Goal: Task Accomplishment & Management: Manage account settings

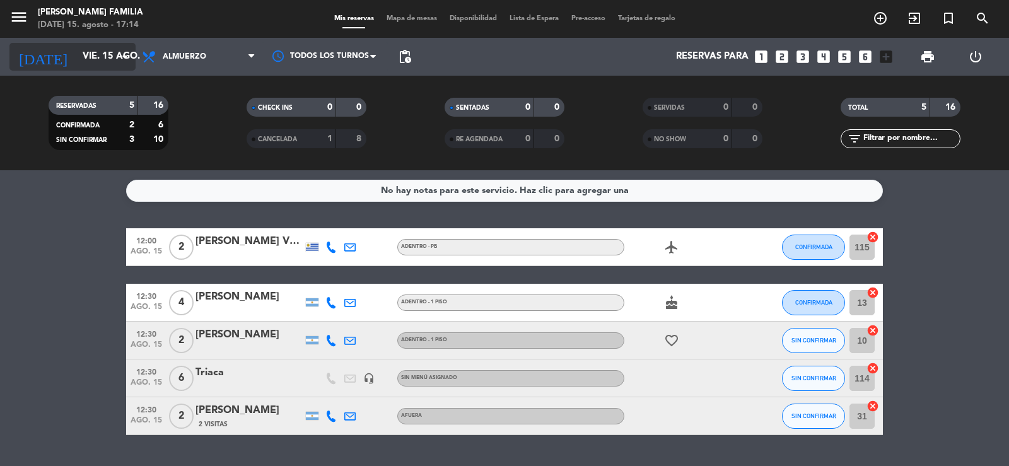
click at [83, 51] on input "vie. 15 ago." at bounding box center [137, 57] width 122 height 24
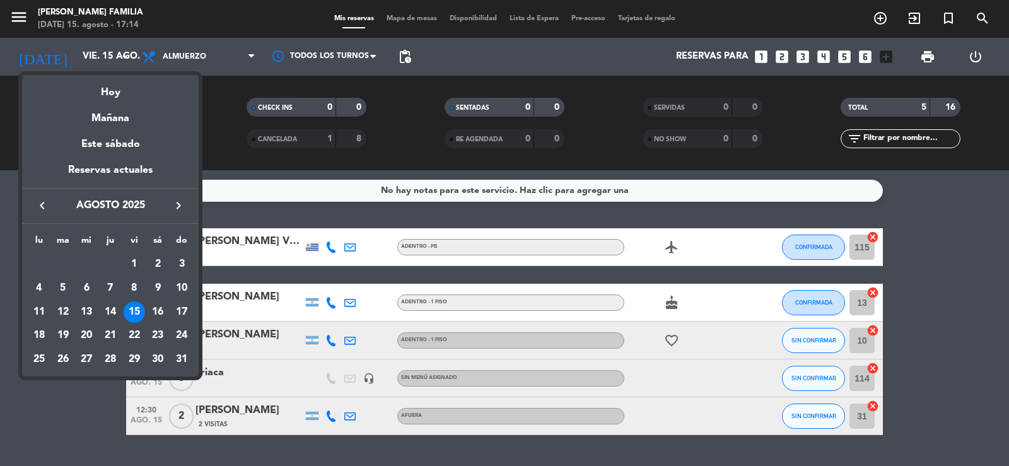
click at [134, 309] on div "15" at bounding box center [134, 311] width 21 height 21
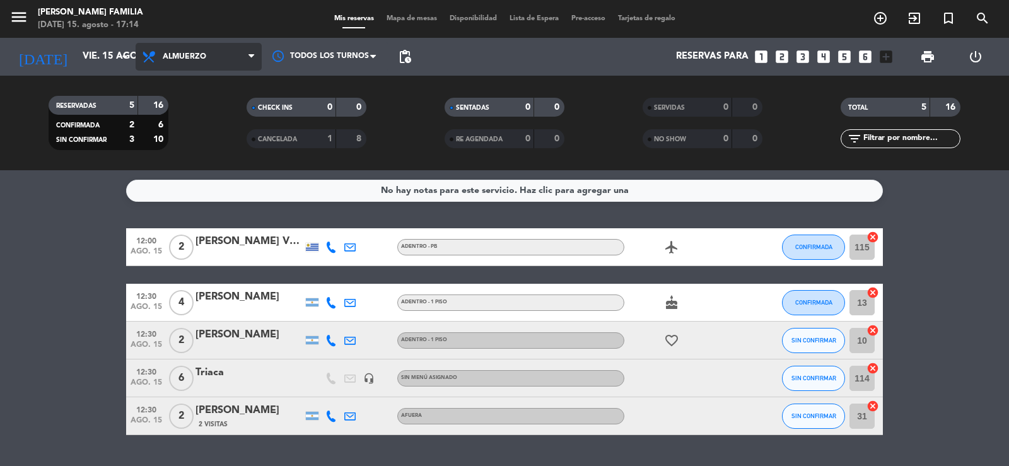
click at [204, 52] on span "Almuerzo" at bounding box center [185, 56] width 44 height 9
click at [198, 148] on div "menu [PERSON_NAME] FAMILIA [DATE] 15. agosto - 17:14 Mis reservas Mapa de mesas…" at bounding box center [504, 85] width 1009 height 170
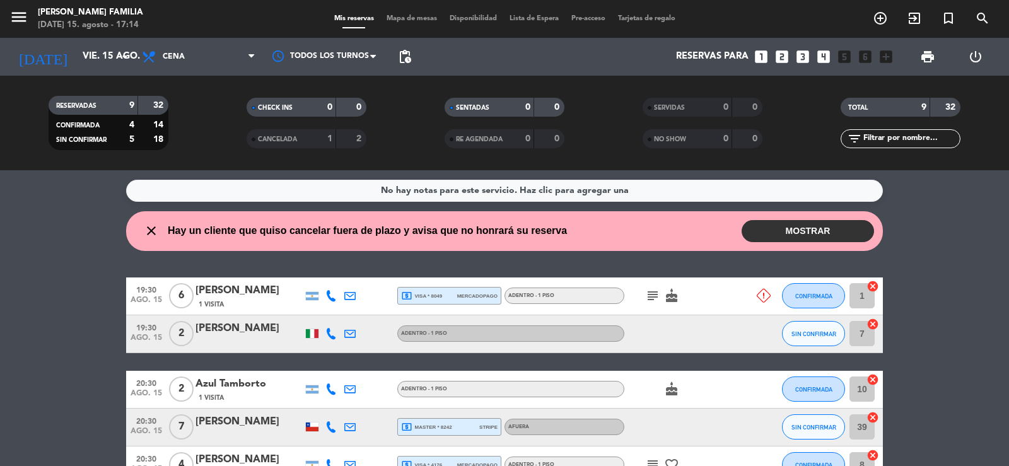
click at [822, 228] on button "MOSTRAR" at bounding box center [808, 231] width 132 height 22
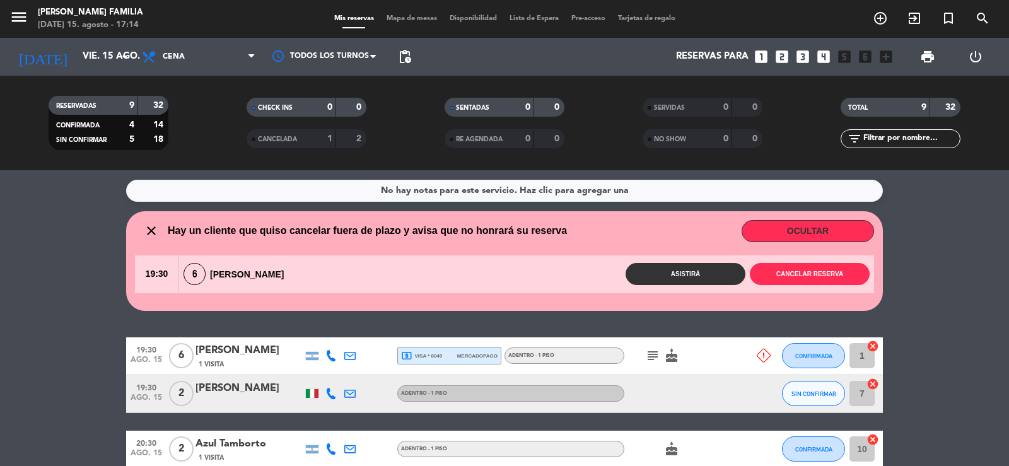
click at [822, 228] on button "OCULTAR" at bounding box center [808, 231] width 132 height 22
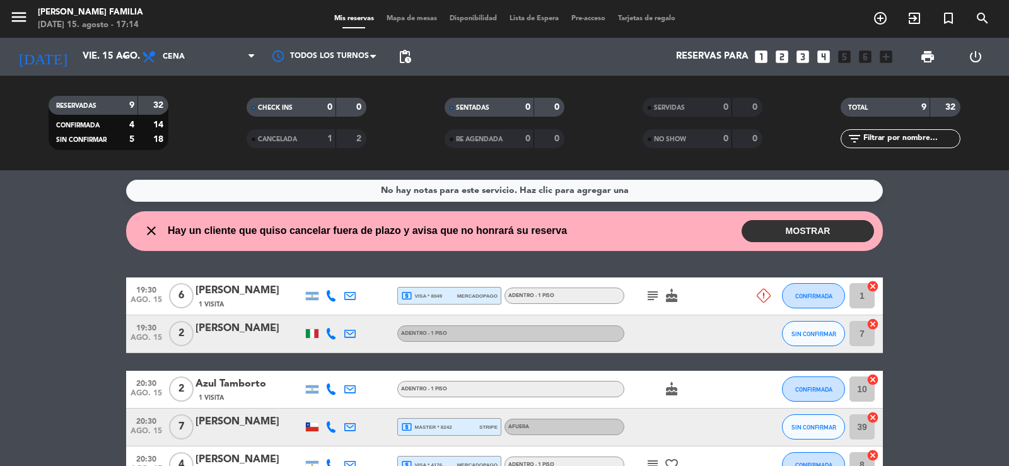
click at [854, 225] on button "MOSTRAR" at bounding box center [808, 231] width 132 height 22
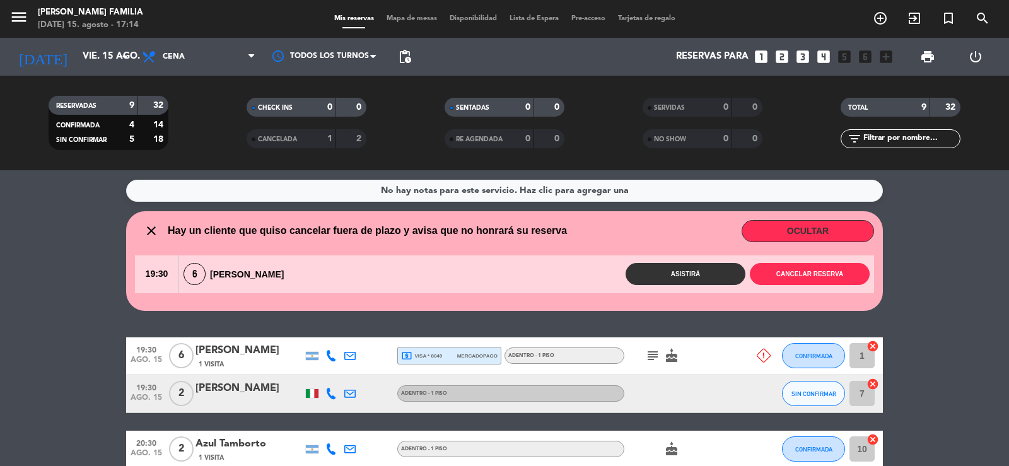
click at [854, 225] on button "OCULTAR" at bounding box center [808, 231] width 132 height 22
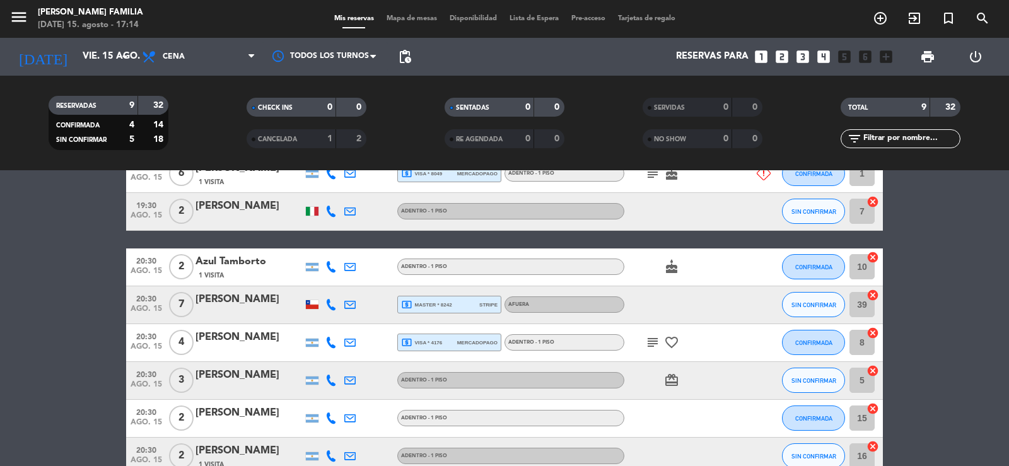
scroll to position [126, 0]
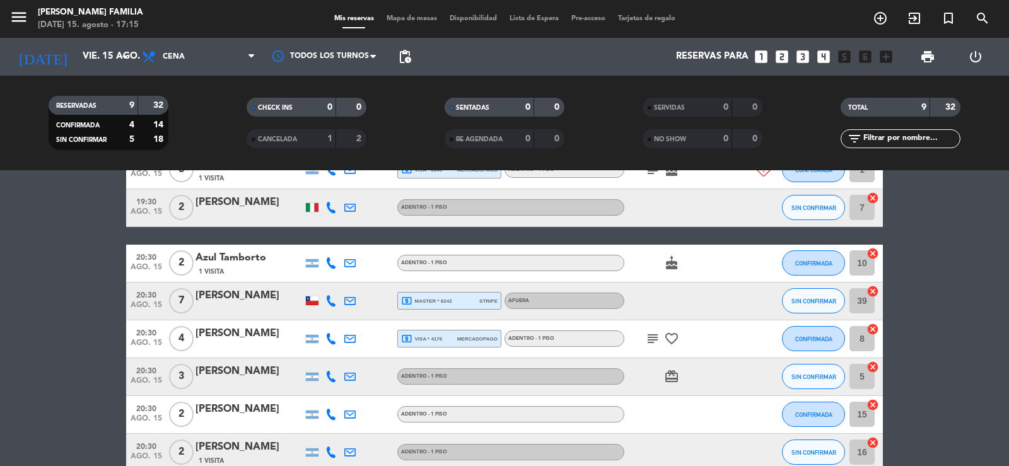
click at [651, 173] on icon "subject" at bounding box center [652, 169] width 15 height 15
click at [657, 342] on icon "subject" at bounding box center [652, 338] width 15 height 15
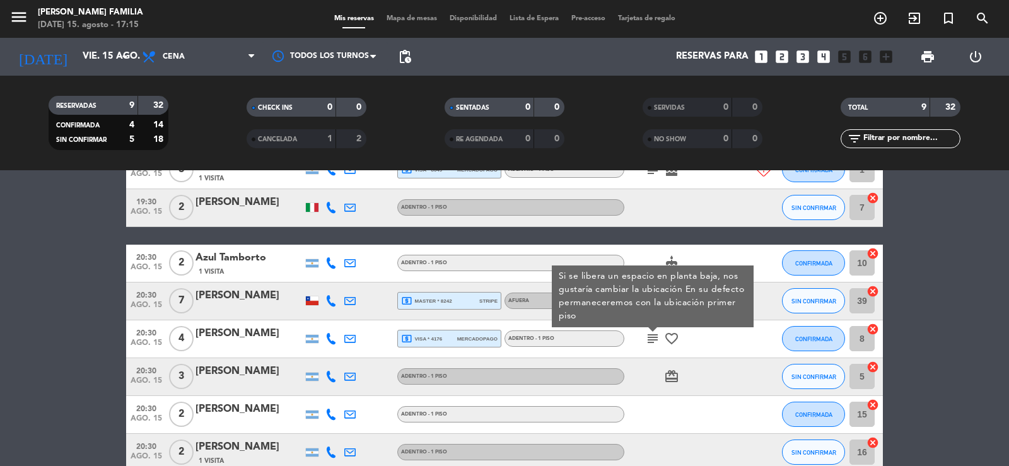
click at [657, 342] on icon "subject" at bounding box center [652, 338] width 15 height 15
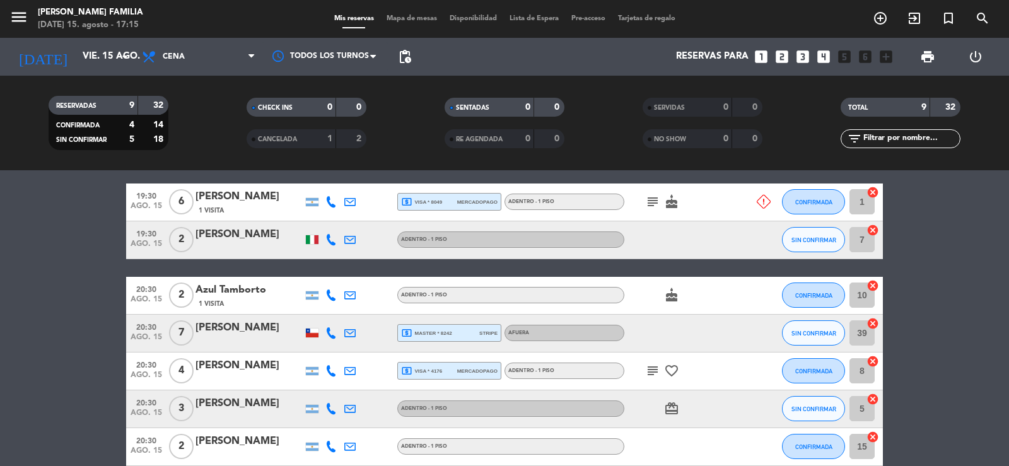
scroll to position [0, 0]
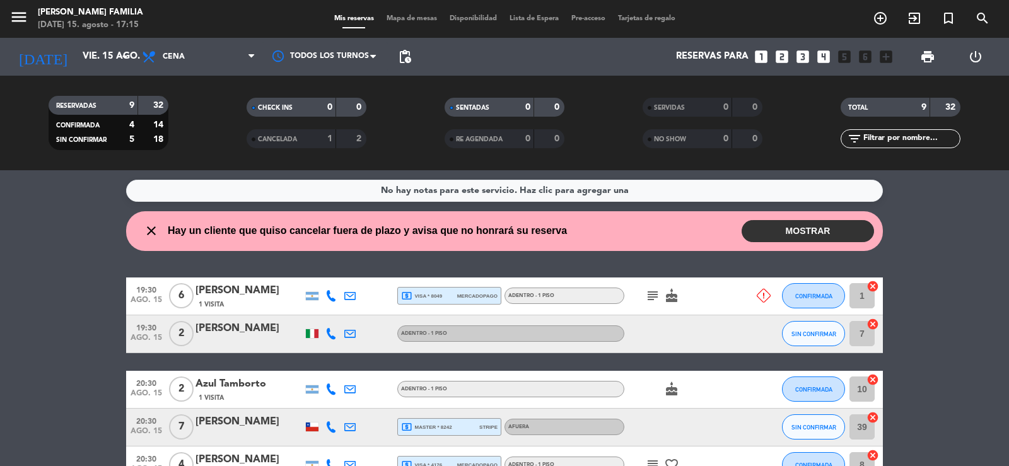
click at [947, 242] on wont-attend-reservations "close Hay un cliente que quiso cancelar fuera de plazo y avisa que no honrará s…" at bounding box center [504, 231] width 1009 height 40
click at [954, 221] on wont-attend-reservations "close Hay un cliente que quiso cancelar fuera de plazo y avisa que no honrará s…" at bounding box center [504, 231] width 1009 height 40
click at [331, 296] on icon at bounding box center [330, 295] width 11 height 11
click at [358, 275] on span at bounding box center [363, 275] width 10 height 10
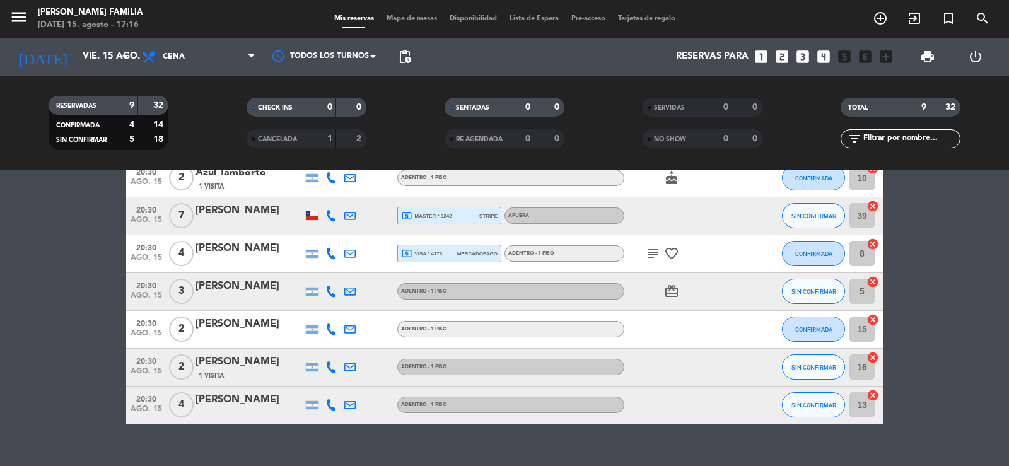
scroll to position [233, 0]
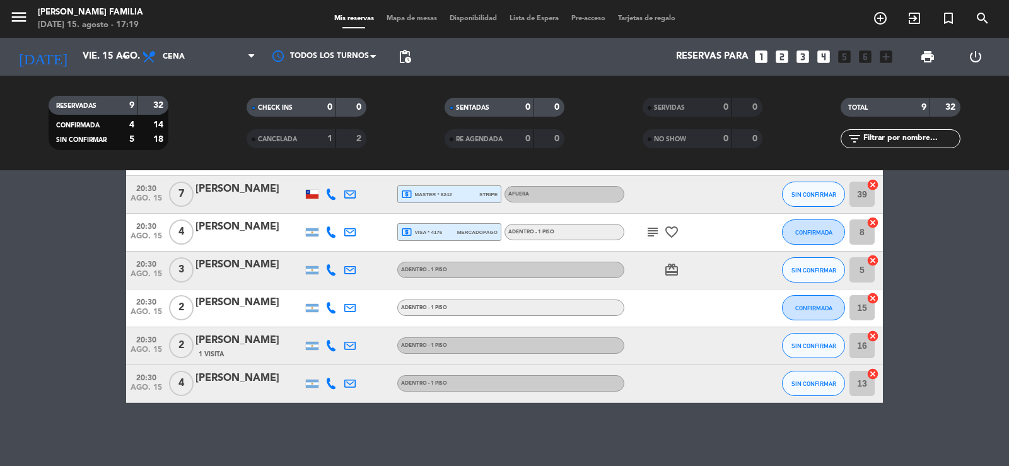
click at [962, 244] on bookings-row "19:30 [DATE] 6 [PERSON_NAME] 1 Visita [PHONE_NUMBER] Copiar content_paste | loc…" at bounding box center [504, 224] width 1009 height 358
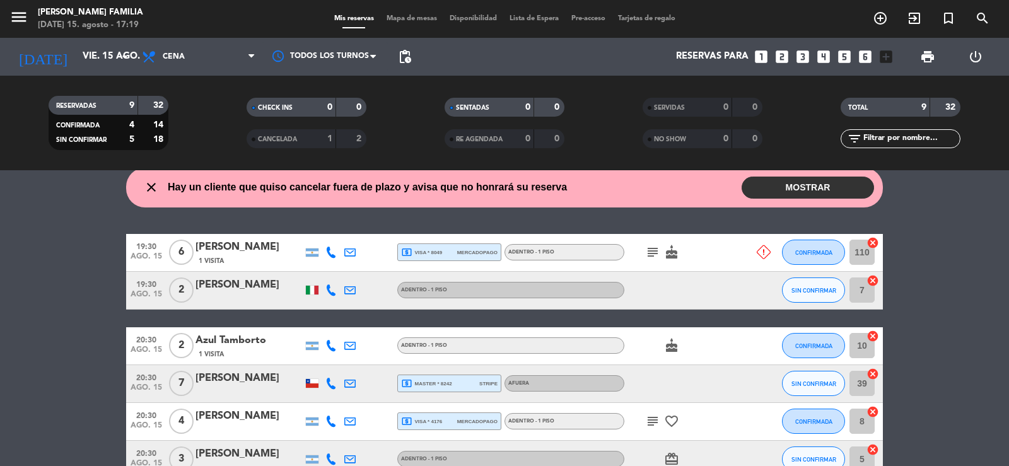
scroll to position [0, 0]
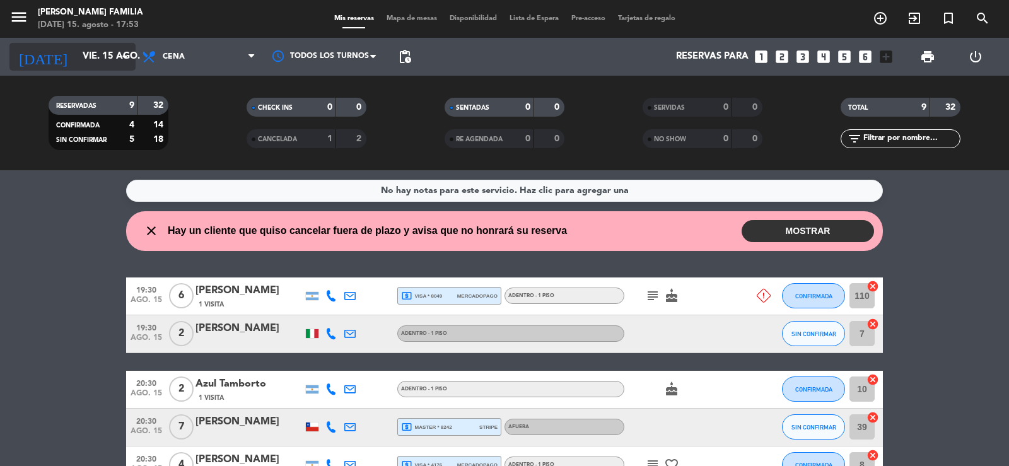
click at [76, 59] on input "vie. 15 ago." at bounding box center [137, 57] width 122 height 24
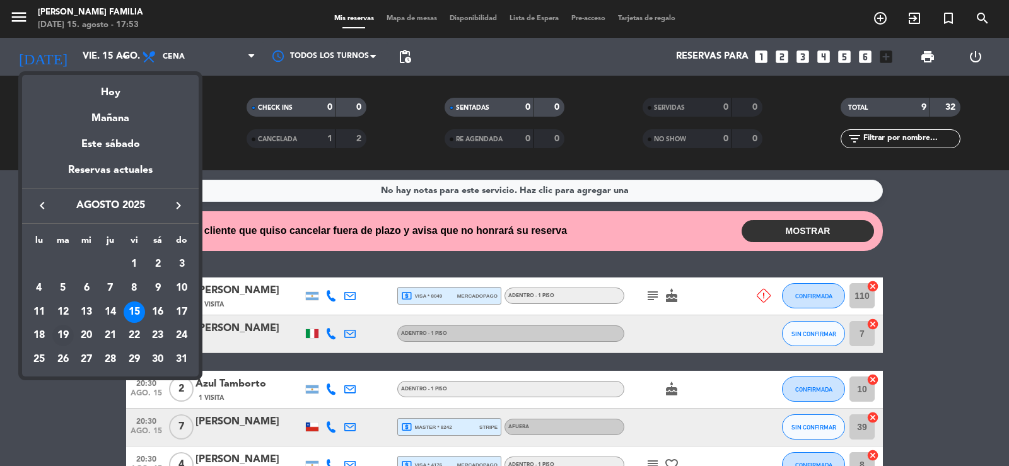
click at [65, 333] on div "19" at bounding box center [62, 335] width 21 height 21
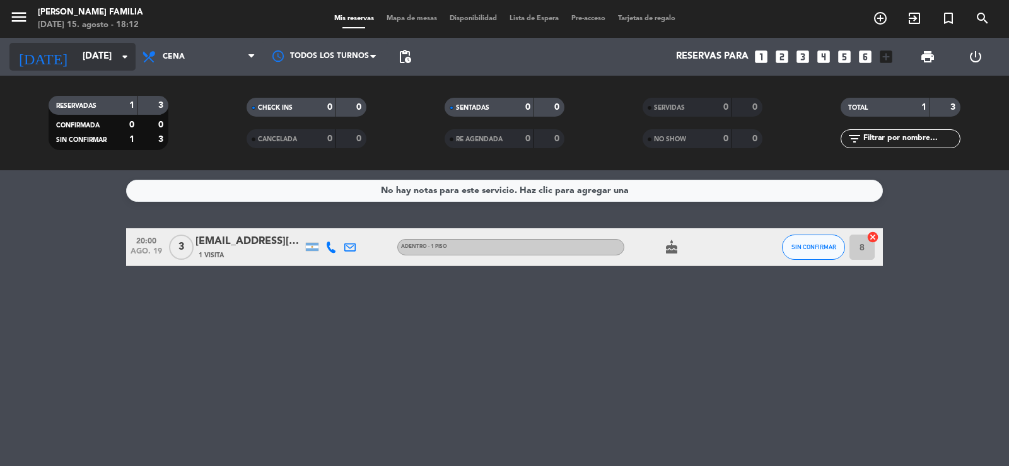
click at [85, 57] on input "[DATE]" at bounding box center [137, 57] width 122 height 24
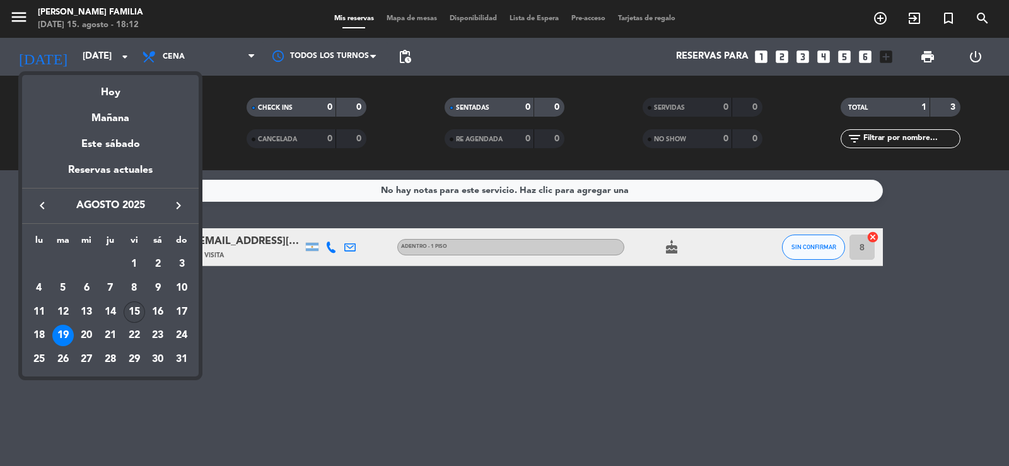
click at [132, 306] on div "15" at bounding box center [134, 311] width 21 height 21
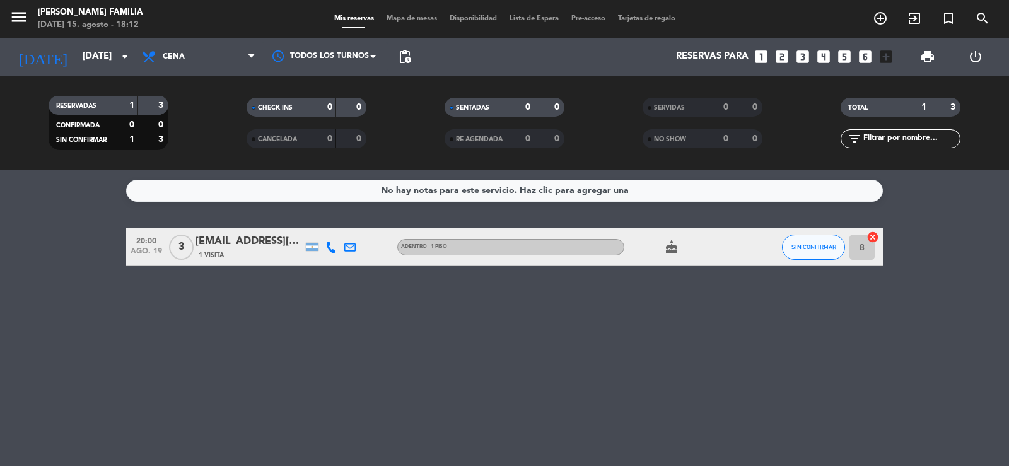
type input "vie. 15 ago."
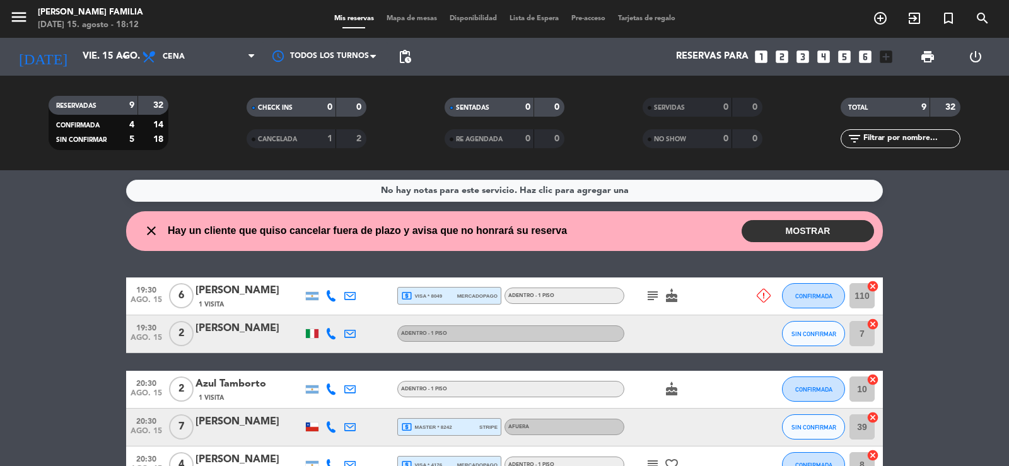
click at [254, 298] on div "[PERSON_NAME]" at bounding box center [249, 291] width 107 height 16
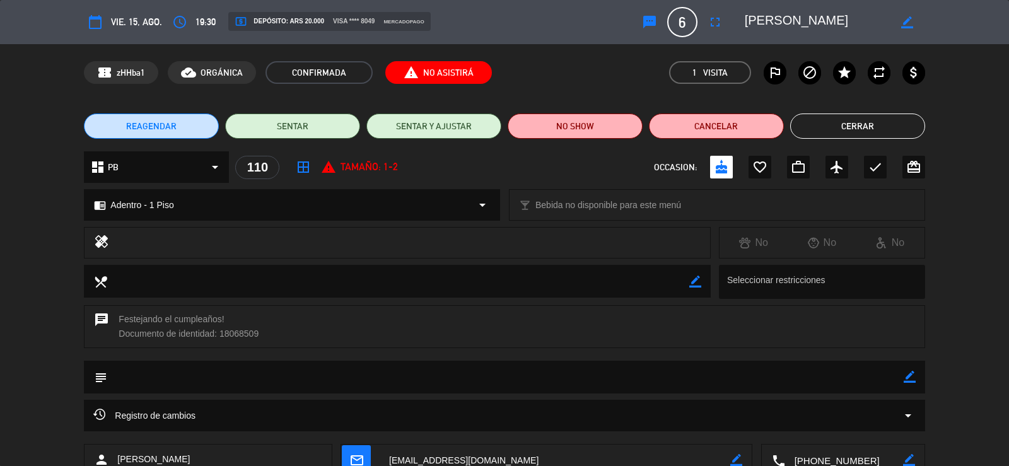
click at [157, 122] on span "REAGENDAR" at bounding box center [151, 126] width 50 height 13
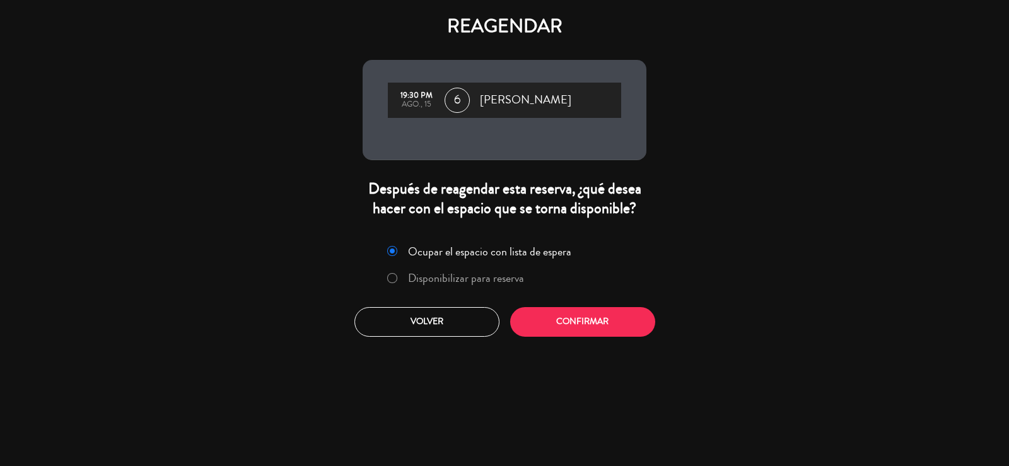
click at [500, 284] on label "Disponibilizar para reserva" at bounding box center [466, 277] width 116 height 11
click at [600, 337] on button "Confirmar" at bounding box center [582, 322] width 145 height 30
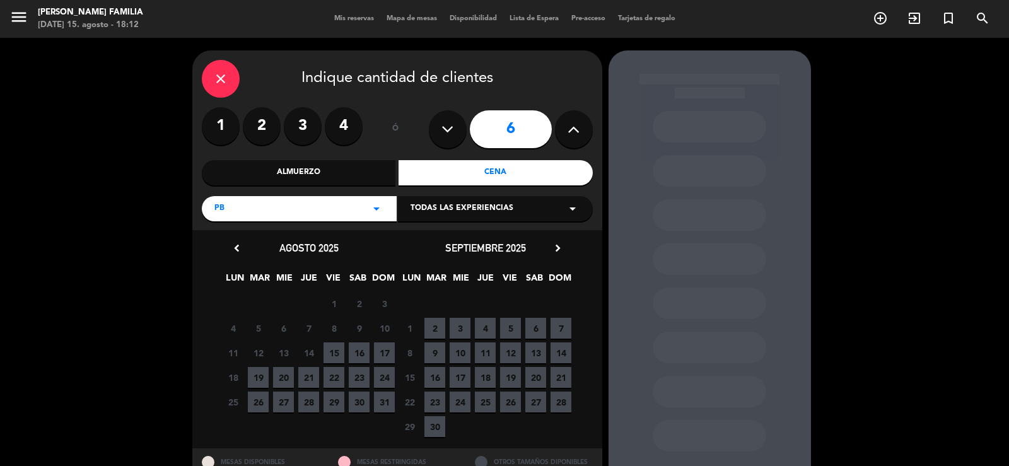
click at [265, 375] on span "19" at bounding box center [258, 377] width 21 height 21
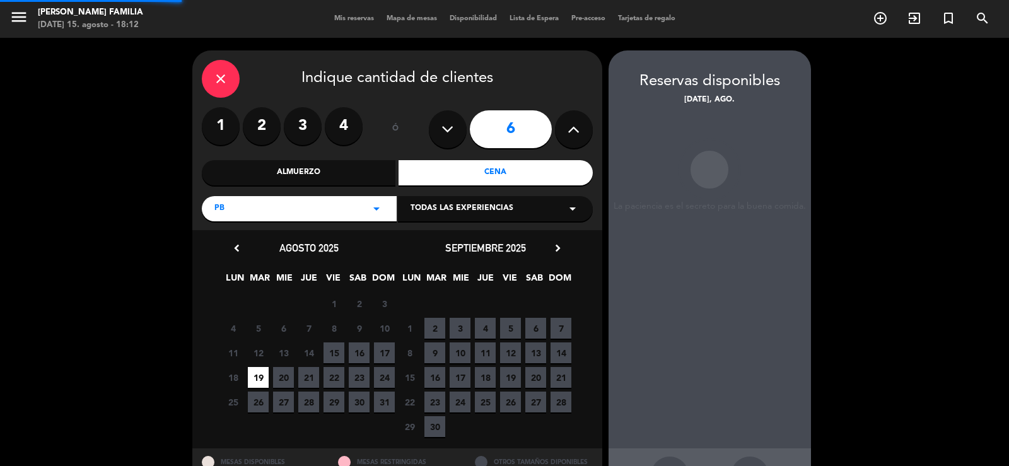
scroll to position [49, 0]
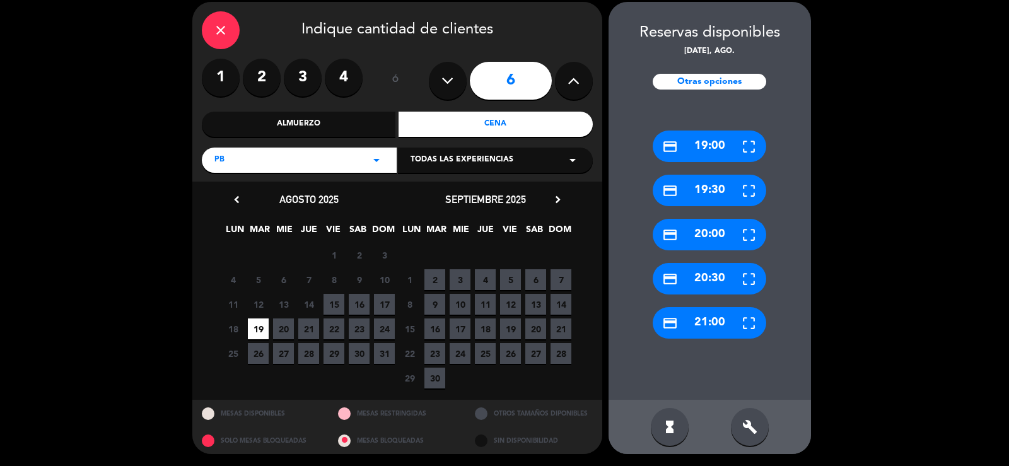
click at [696, 149] on div "credit_card 19:00" at bounding box center [710, 147] width 114 height 32
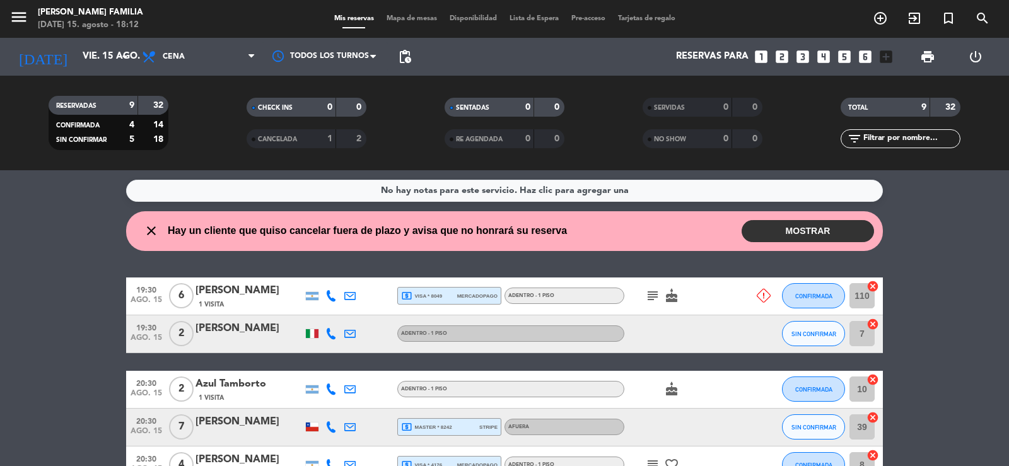
click at [257, 296] on div "[PERSON_NAME]" at bounding box center [249, 291] width 107 height 16
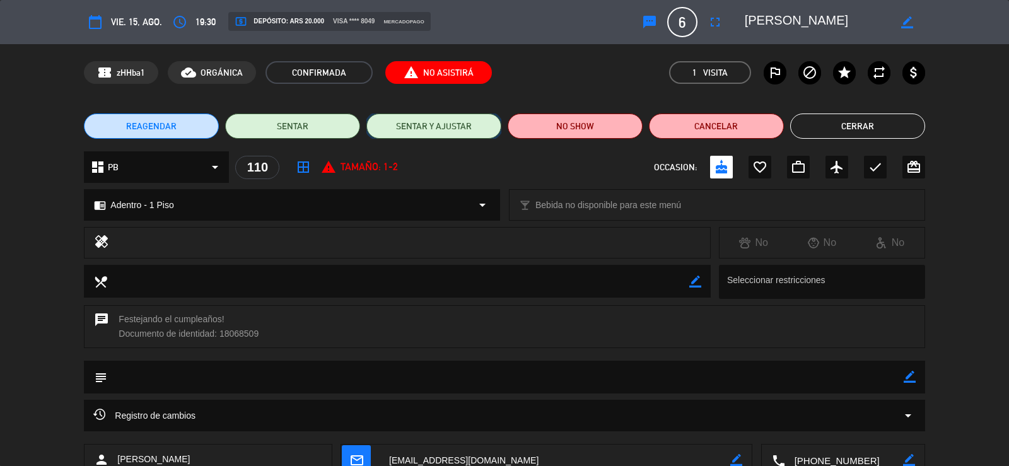
click at [428, 127] on button "SENTAR Y AJUSTAR" at bounding box center [433, 126] width 135 height 25
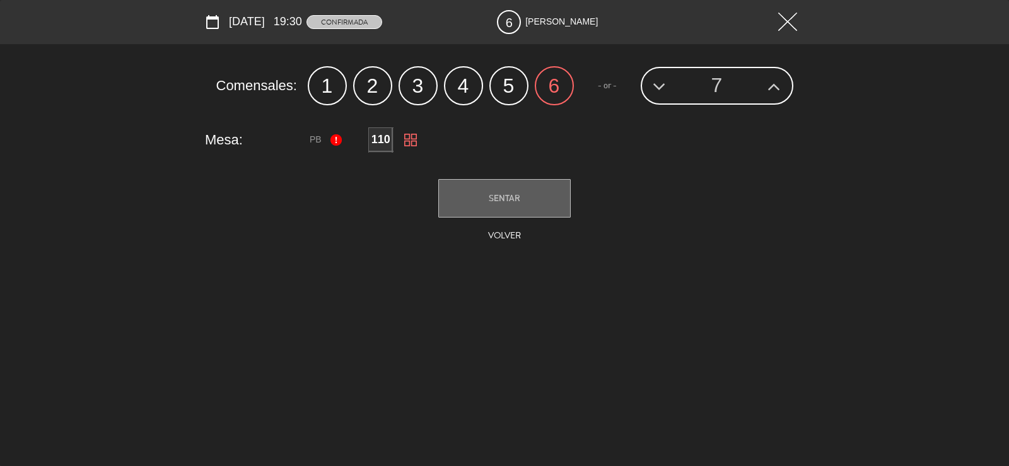
click at [241, 23] on span "[DATE]" at bounding box center [247, 22] width 36 height 18
click at [220, 20] on div "calendar_today [DATE] 19:30 CONFIRMADA" at bounding box center [298, 22] width 187 height 18
click at [264, 13] on span "[DATE]" at bounding box center [247, 22] width 36 height 18
click at [265, 16] on span "[DATE]" at bounding box center [247, 22] width 36 height 18
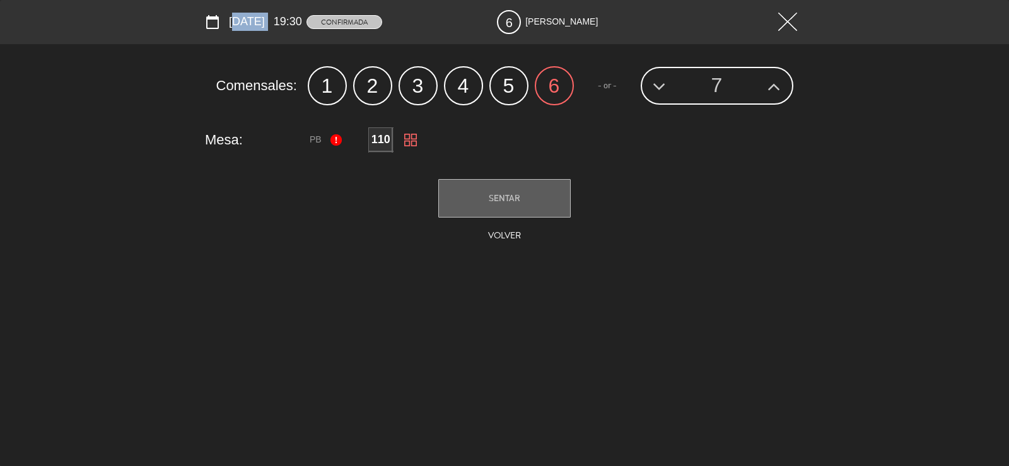
click at [265, 16] on span "[DATE]" at bounding box center [247, 22] width 36 height 18
click at [568, 41] on div "calendar_today [DATE] 19:30 CONFIRMADA 6 [PERSON_NAME]" at bounding box center [504, 22] width 1009 height 44
